Goal: Find specific page/section: Find specific page/section

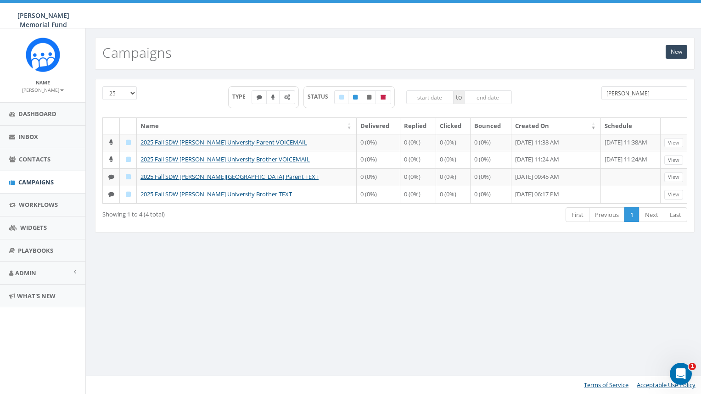
drag, startPoint x: 630, startPoint y: 95, endPoint x: 584, endPoint y: 89, distance: 46.2
click at [601, 90] on input "james madison" at bounding box center [644, 93] width 86 height 14
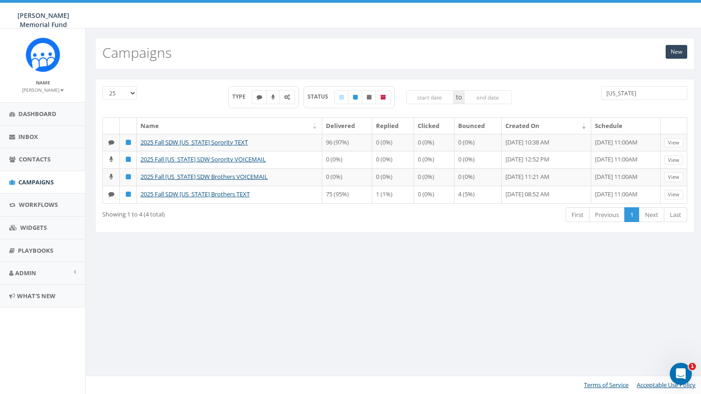
drag, startPoint x: 633, startPoint y: 94, endPoint x: 582, endPoint y: 93, distance: 50.5
click at [601, 93] on input "[US_STATE]" at bounding box center [644, 93] width 86 height 14
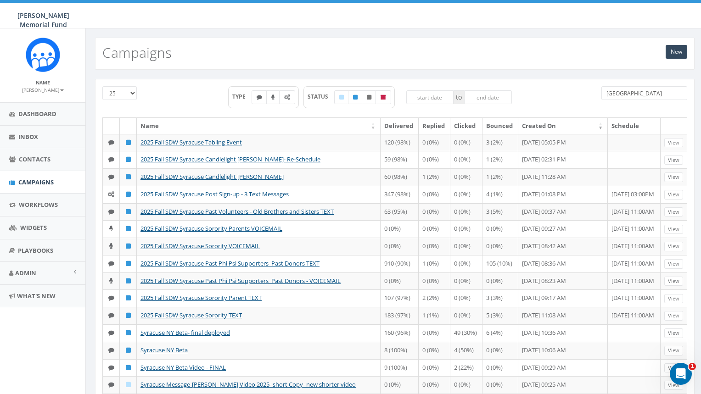
drag, startPoint x: 643, startPoint y: 93, endPoint x: 560, endPoint y: 90, distance: 83.1
click at [601, 92] on input "syracuse" at bounding box center [644, 93] width 86 height 14
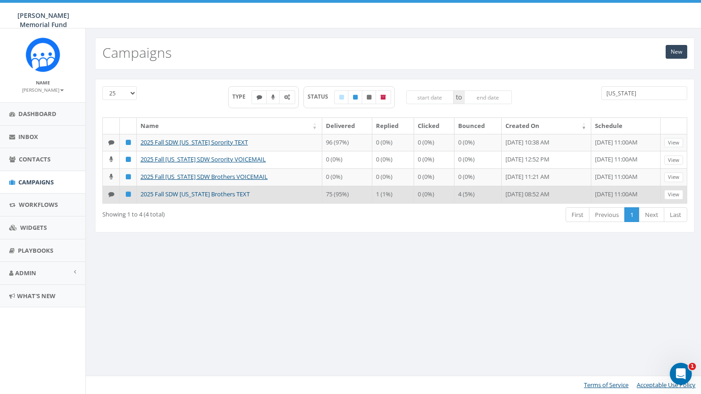
type input "[US_STATE]"
click at [235, 198] on link "2025 Fall SDW [US_STATE] Brothers TEXT" at bounding box center [194, 194] width 109 height 8
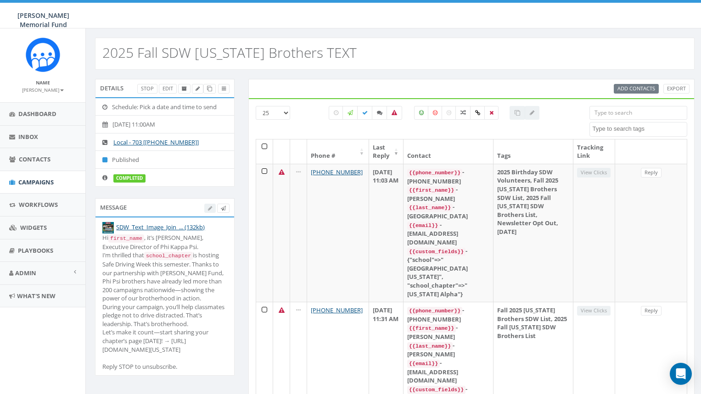
select select
click at [47, 181] on span "Campaigns" at bounding box center [35, 182] width 35 height 8
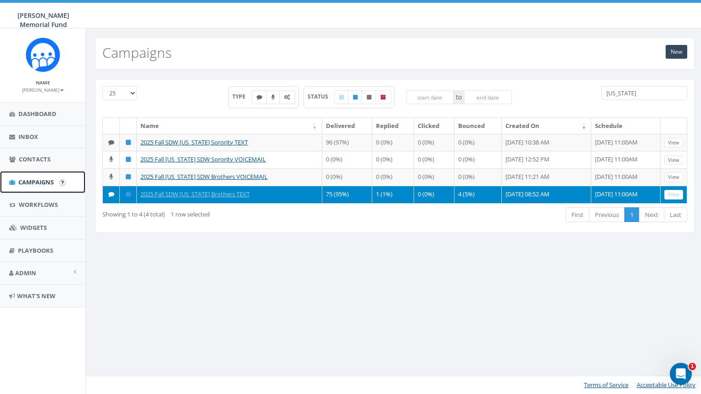
click at [41, 183] on span "Campaigns" at bounding box center [35, 182] width 35 height 8
drag, startPoint x: 633, startPoint y: 94, endPoint x: 574, endPoint y: 89, distance: 58.4
click at [601, 94] on input "alabama" at bounding box center [644, 93] width 86 height 14
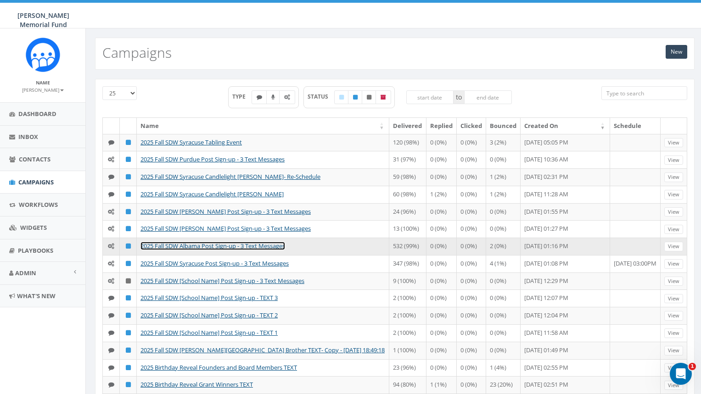
click at [200, 250] on link "2025 Fall SDW Albama Post Sign-up - 3 Text Messages" at bounding box center [212, 246] width 145 height 8
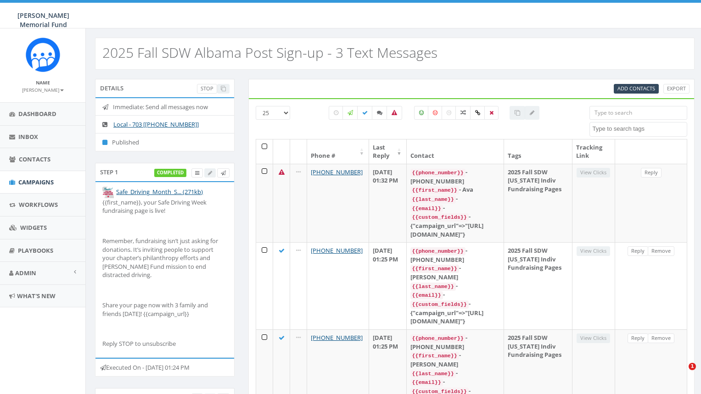
select select
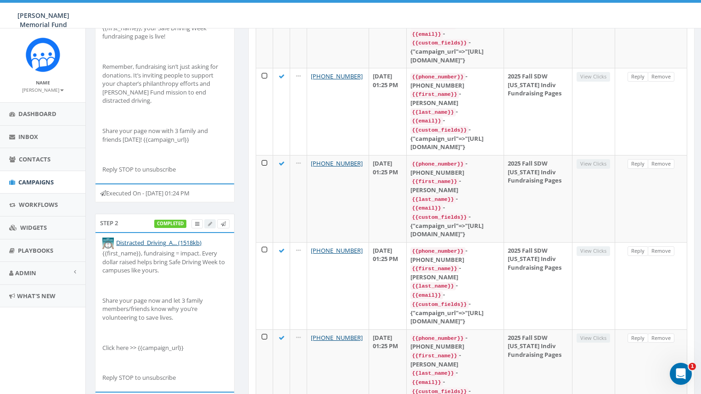
scroll to position [172, 0]
